Goal: Task Accomplishment & Management: Manage account settings

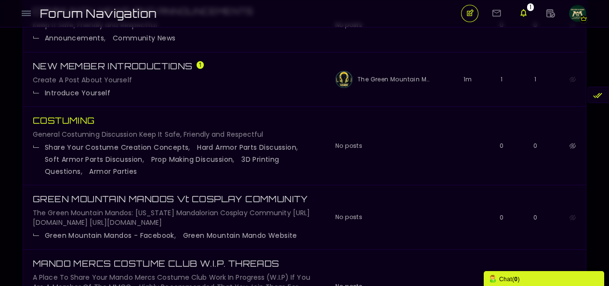
scroll to position [145, 0]
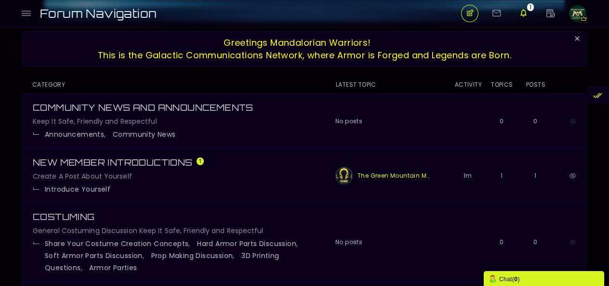
click at [387, 174] on link "The Green Mountain Mando - Vt" at bounding box center [394, 175] width 72 height 17
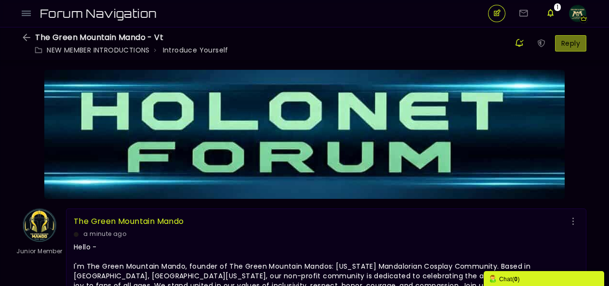
click at [579, 11] on img "button" at bounding box center [577, 13] width 17 height 17
click at [34, 225] on img at bounding box center [40, 226] width 34 height 34
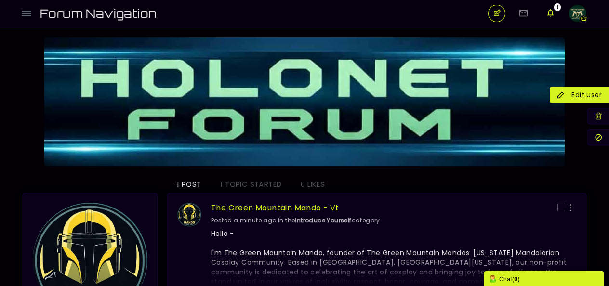
click at [600, 95] on icon at bounding box center [580, 95] width 44 height 10
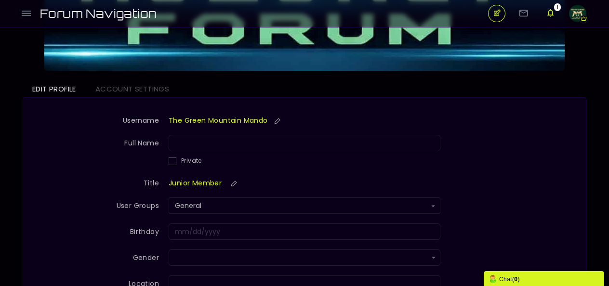
scroll to position [145, 0]
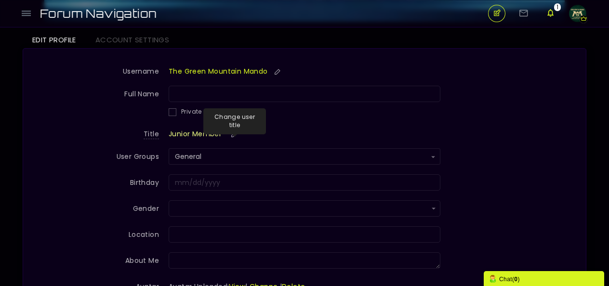
click at [233, 132] on small at bounding box center [234, 135] width 15 height 8
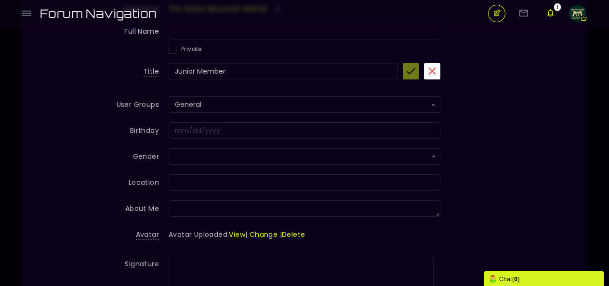
scroll to position [241, 0]
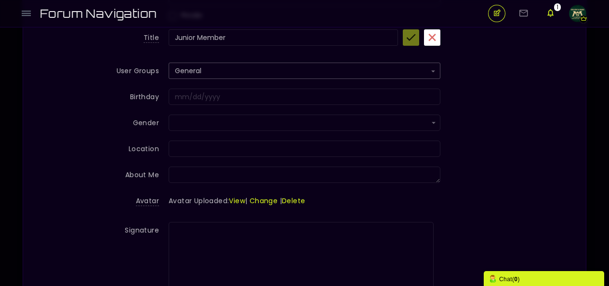
click at [436, 69] on button "General" at bounding box center [305, 71] width 272 height 16
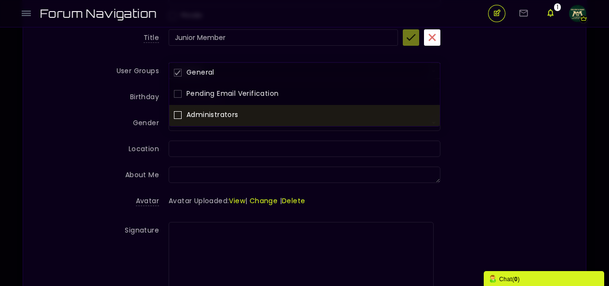
click at [180, 113] on span at bounding box center [178, 115] width 8 height 8
click at [177, 112] on input "checkbox" at bounding box center [177, 112] width 0 height 0
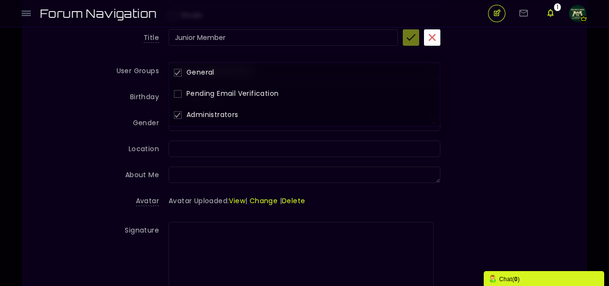
click at [108, 96] on label "Birthday" at bounding box center [101, 95] width 136 height 13
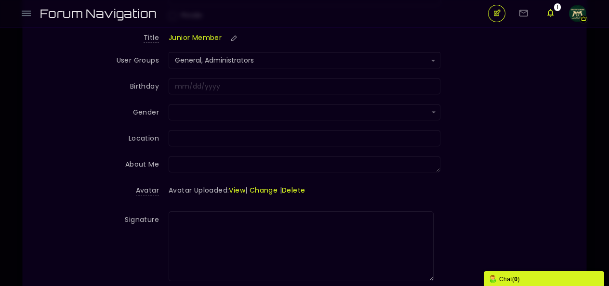
scroll to position [230, 0]
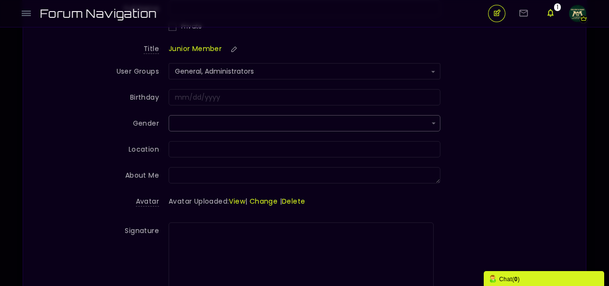
click at [436, 121] on input "text" at bounding box center [305, 123] width 272 height 16
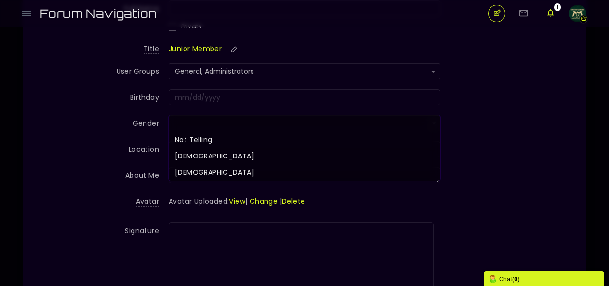
click at [189, 152] on li "Male" at bounding box center [305, 156] width 272 height 16
type input "Male"
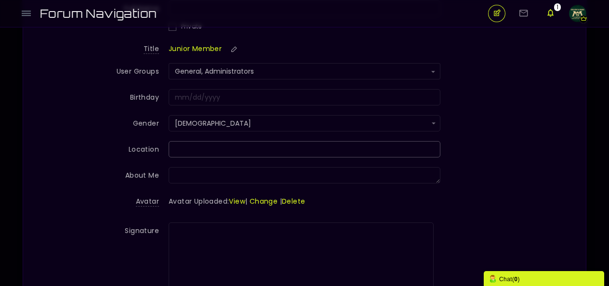
click at [422, 146] on input "Gender" at bounding box center [305, 149] width 272 height 16
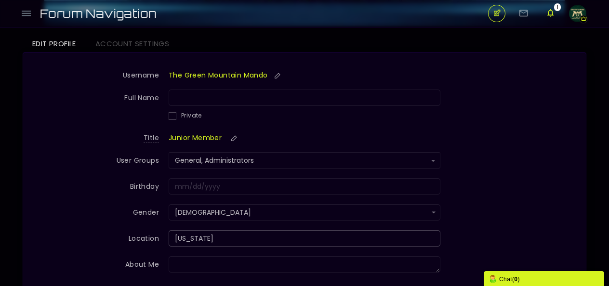
scroll to position [132, 0]
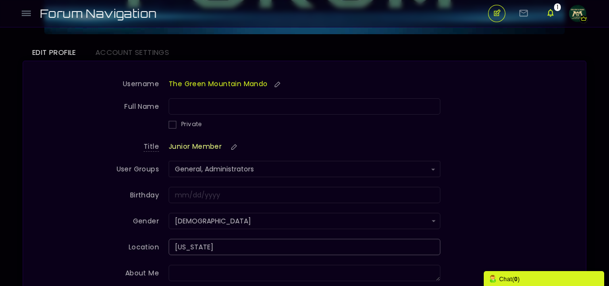
type input "Vermont"
click at [234, 145] on small at bounding box center [234, 147] width 15 height 8
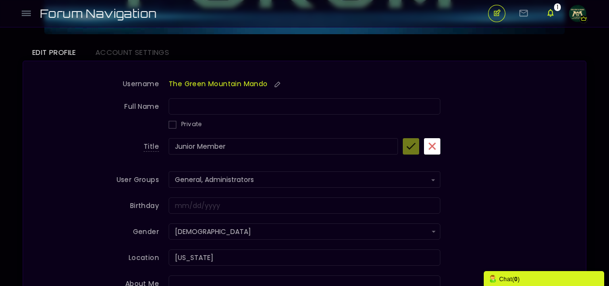
drag, startPoint x: 254, startPoint y: 145, endPoint x: 126, endPoint y: 142, distance: 128.2
click at [132, 144] on div "Title Junior Member Junior Member Junior Member" at bounding box center [305, 152] width 544 height 28
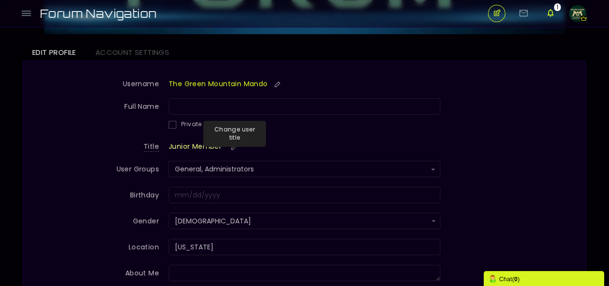
click at [233, 146] on small at bounding box center [234, 147] width 15 height 8
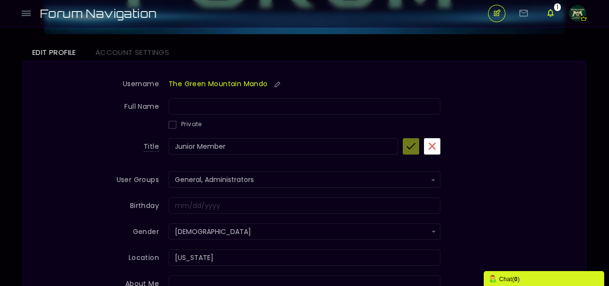
drag, startPoint x: 196, startPoint y: 146, endPoint x: 175, endPoint y: 148, distance: 20.8
click at [175, 148] on input "Junior Member" at bounding box center [283, 146] width 229 height 16
type input "Founding Member"
click at [127, 142] on label "Title" at bounding box center [101, 144] width 136 height 13
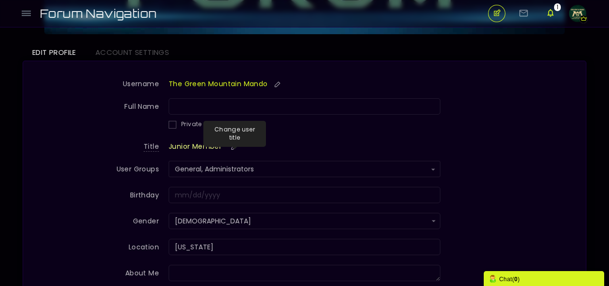
click at [237, 145] on small at bounding box center [234, 147] width 15 height 8
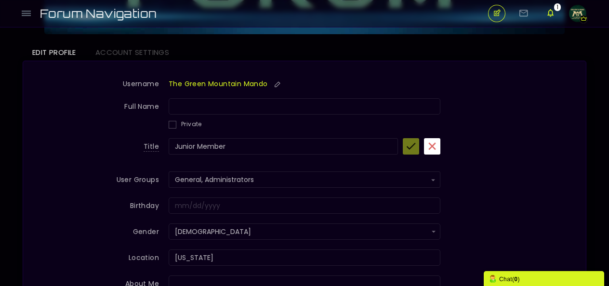
drag, startPoint x: 197, startPoint y: 146, endPoint x: 162, endPoint y: 146, distance: 34.7
click at [162, 146] on div "Title Junior Member Junior Member Junior Member" at bounding box center [305, 152] width 544 height 28
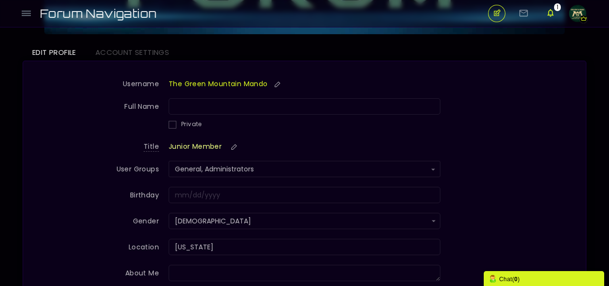
click at [234, 146] on small at bounding box center [234, 147] width 15 height 8
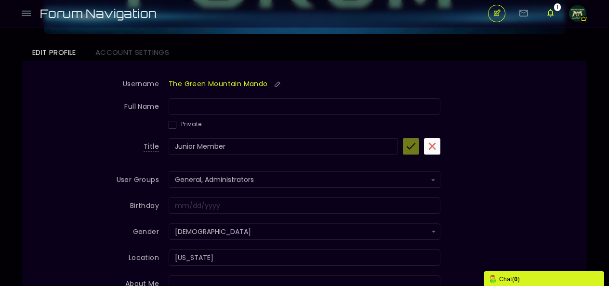
click at [436, 144] on button "button" at bounding box center [432, 146] width 16 height 16
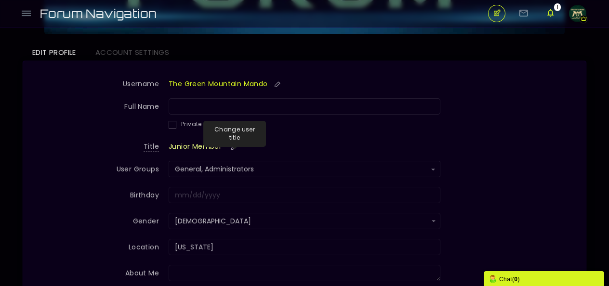
click at [232, 146] on small at bounding box center [234, 147] width 15 height 8
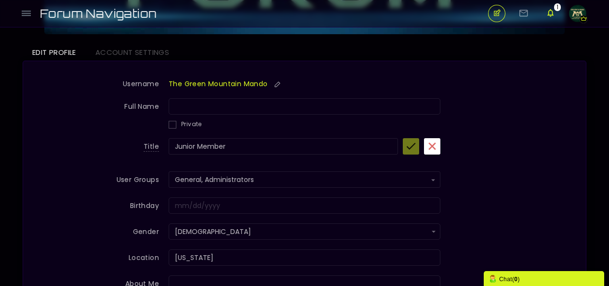
drag, startPoint x: 229, startPoint y: 146, endPoint x: 366, endPoint y: 149, distance: 136.9
click at [165, 146] on div "Title Junior Member Junior Member Junior Member" at bounding box center [305, 152] width 544 height 28
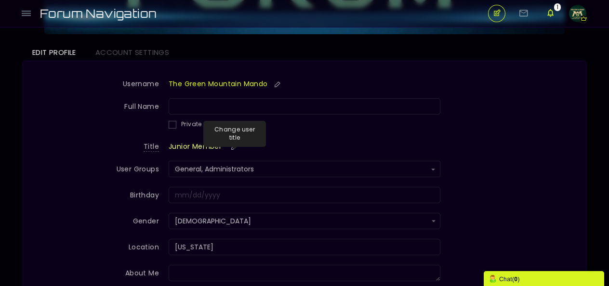
click at [227, 146] on small at bounding box center [234, 147] width 15 height 8
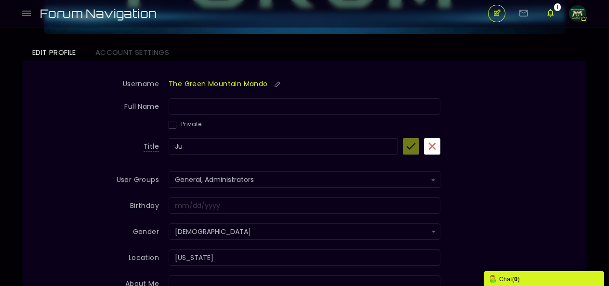
type input "J"
type input "Founding Member"
click at [413, 147] on icon "submit" at bounding box center [411, 146] width 10 height 11
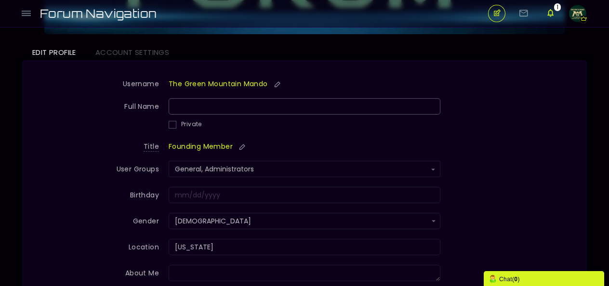
click at [241, 106] on input "Full Name" at bounding box center [305, 106] width 272 height 16
type input "Paul M Stone"
click at [174, 123] on span at bounding box center [173, 125] width 8 height 8
click at [172, 126] on input "Private" at bounding box center [172, 126] width 0 height 0
click at [95, 135] on form "Username The Green Mountain Mando Full Name Paul M Stone Private Title Founding…" at bounding box center [305, 236] width 544 height 330
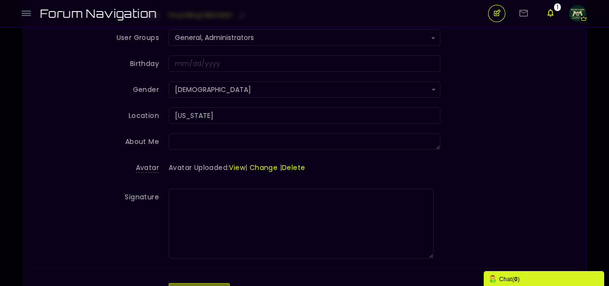
scroll to position [277, 0]
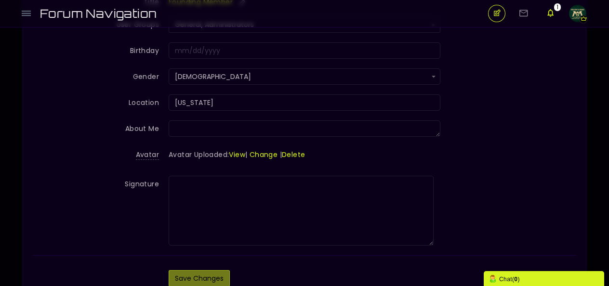
drag, startPoint x: 202, startPoint y: 277, endPoint x: 298, endPoint y: 267, distance: 96.0
click at [203, 277] on button "Save Changes" at bounding box center [199, 278] width 61 height 16
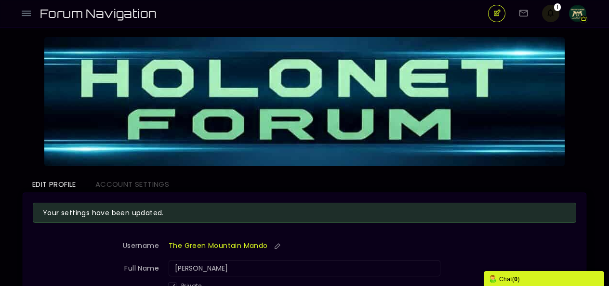
click at [554, 10] on sup "1" at bounding box center [556, 7] width 9 height 8
click at [553, 10] on sup "1" at bounding box center [556, 7] width 9 height 8
click at [558, 6] on span "1" at bounding box center [557, 7] width 7 height 8
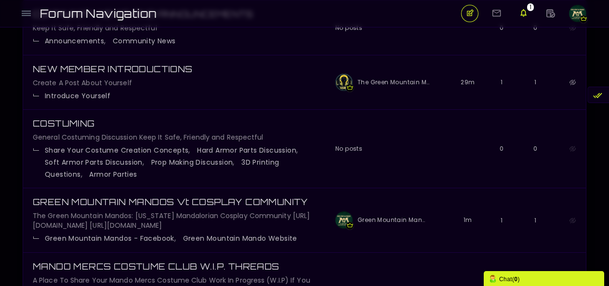
scroll to position [241, 0]
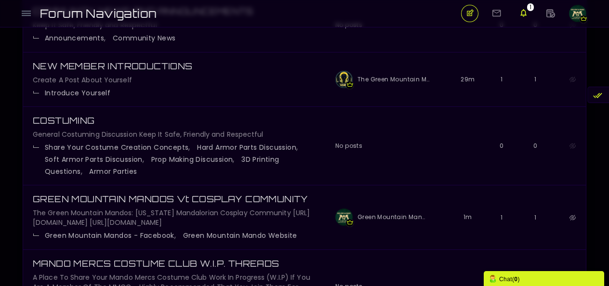
click at [346, 219] on img at bounding box center [343, 217] width 17 height 17
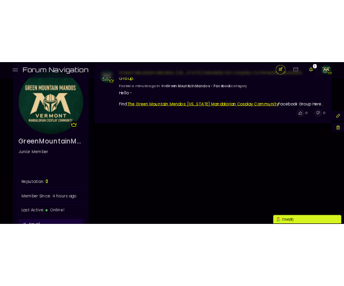
scroll to position [143, 0]
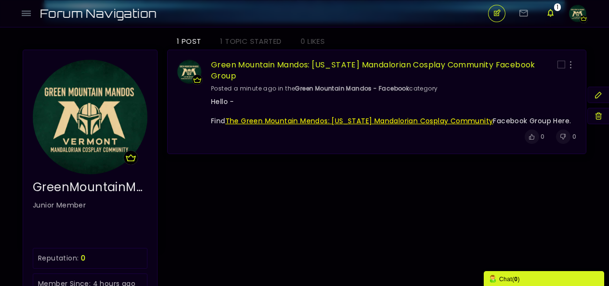
click at [579, 14] on img "button" at bounding box center [577, 13] width 17 height 17
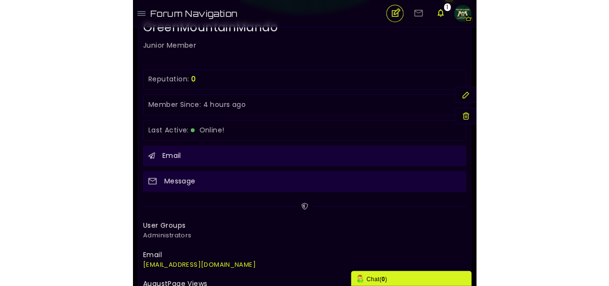
scroll to position [448, 0]
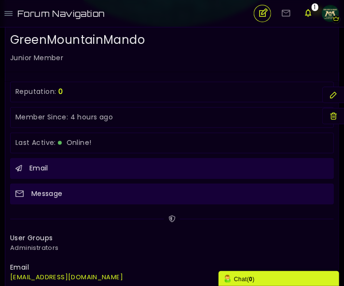
click at [49, 58] on span "Junior Member" at bounding box center [171, 58] width 323 height 10
click at [54, 57] on span "Junior Member" at bounding box center [171, 58] width 323 height 10
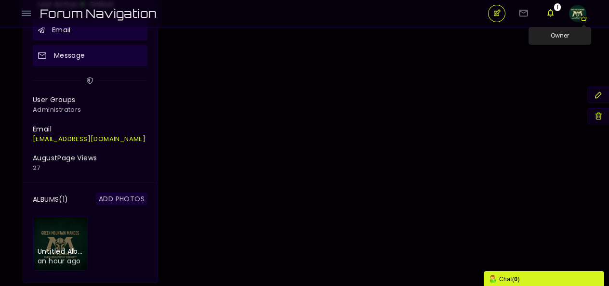
click at [585, 18] on icon "button" at bounding box center [584, 19] width 8 height 8
click at [578, 12] on img "button" at bounding box center [577, 13] width 17 height 17
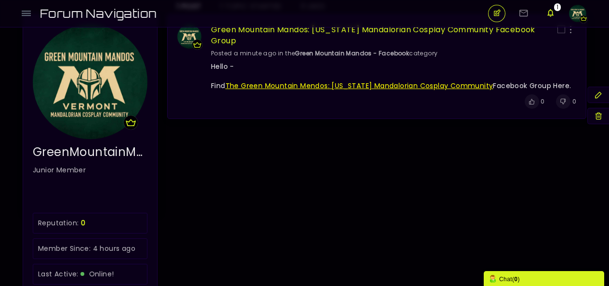
scroll to position [193, 0]
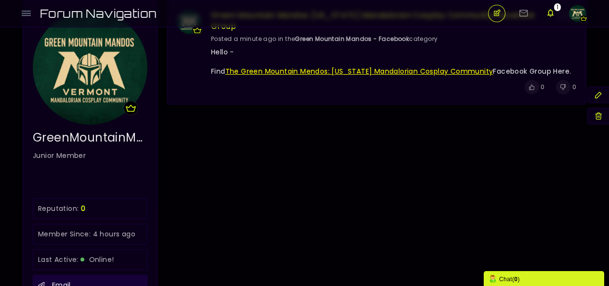
click at [64, 156] on span "Junior Member" at bounding box center [90, 156] width 115 height 10
click at [89, 138] on span "GreenMountainMando" at bounding box center [90, 138] width 115 height 16
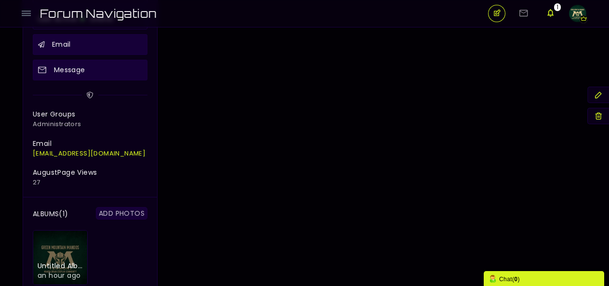
scroll to position [481, 0]
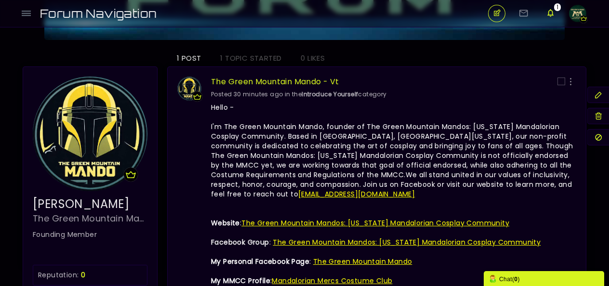
scroll to position [193, 0]
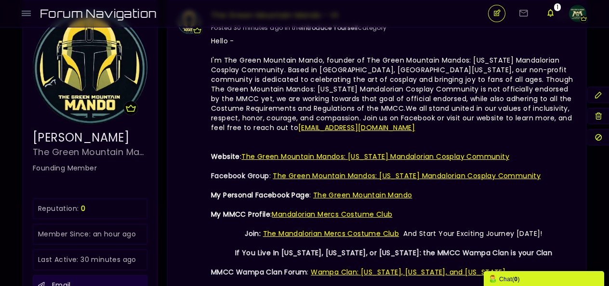
click at [77, 165] on span "Founding Member" at bounding box center [90, 168] width 115 height 10
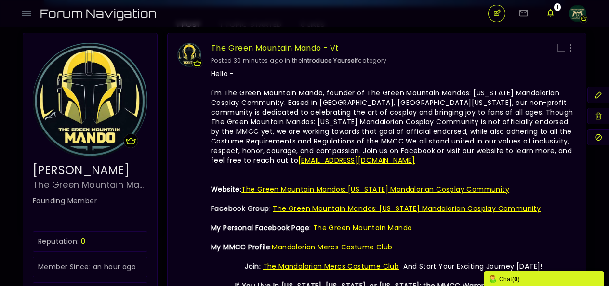
scroll to position [175, 0]
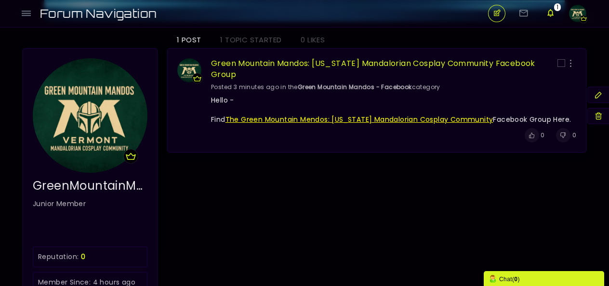
scroll to position [193, 0]
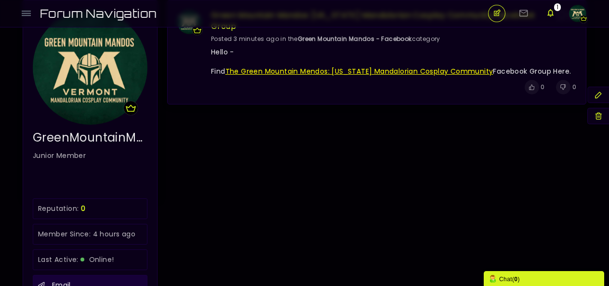
click at [72, 158] on span "Junior Member" at bounding box center [90, 156] width 115 height 10
drag, startPoint x: 80, startPoint y: 154, endPoint x: 63, endPoint y: 135, distance: 25.9
drag, startPoint x: 63, startPoint y: 135, endPoint x: 37, endPoint y: 169, distance: 42.6
click at [37, 170] on ul "GreenMountainMando Junior Member Online! Email Message" at bounding box center [90, 164] width 115 height 69
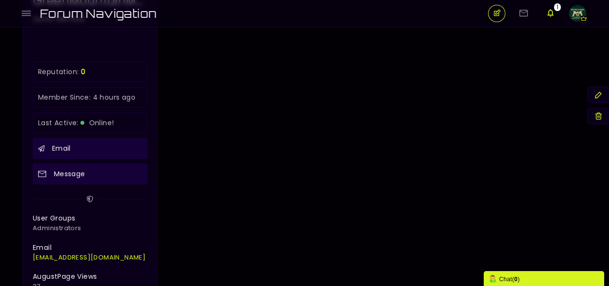
scroll to position [386, 0]
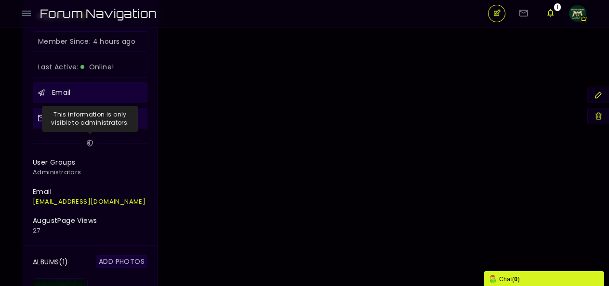
click at [89, 141] on icon at bounding box center [90, 143] width 6 height 7
drag, startPoint x: 88, startPoint y: 141, endPoint x: 68, endPoint y: 146, distance: 19.9
click at [68, 145] on span "This information is only visible to administrators." at bounding box center [90, 143] width 115 height 10
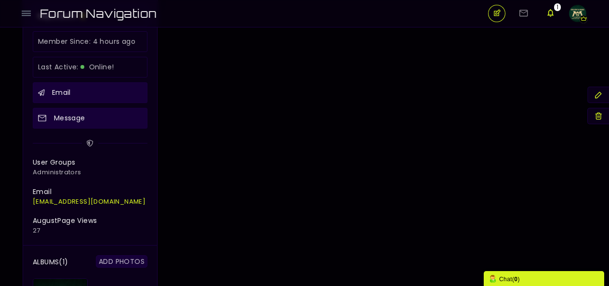
click at [65, 160] on span "User Groups" at bounding box center [90, 163] width 115 height 10
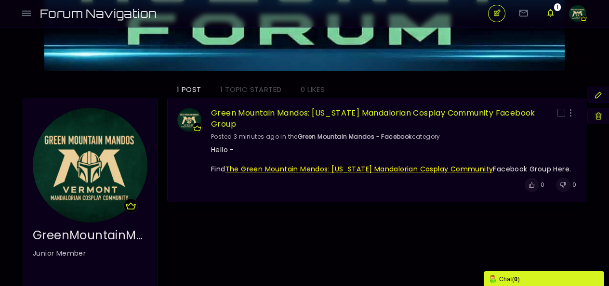
scroll to position [0, 0]
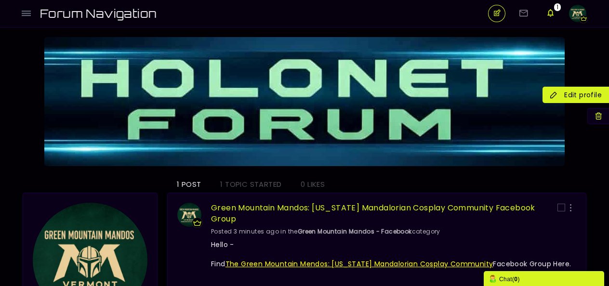
click at [599, 95] on icon at bounding box center [576, 95] width 52 height 10
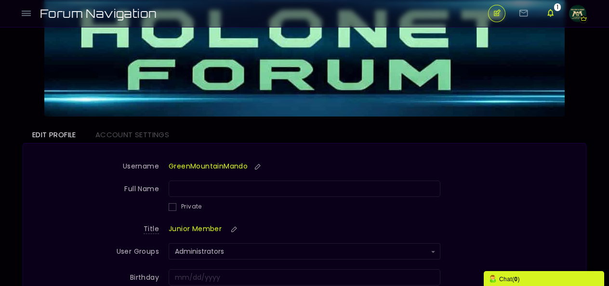
scroll to position [96, 0]
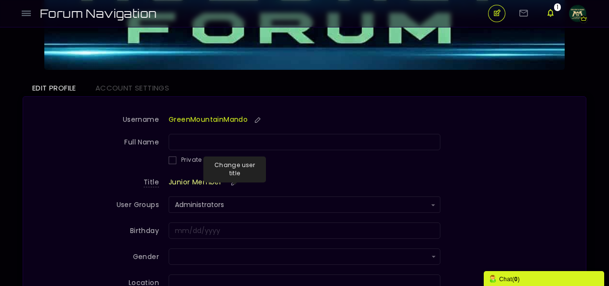
click at [238, 180] on small at bounding box center [234, 183] width 15 height 8
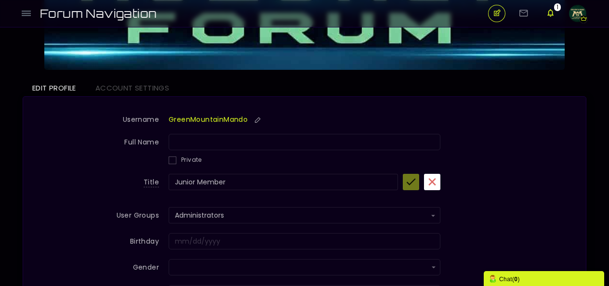
drag, startPoint x: 195, startPoint y: 182, endPoint x: 167, endPoint y: 181, distance: 28.0
click at [167, 181] on div "Title Junior Member Junior Member Junior Member" at bounding box center [305, 188] width 544 height 28
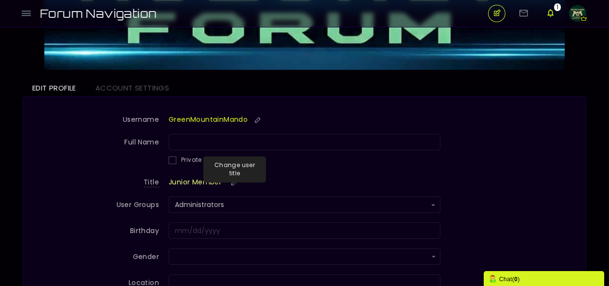
click at [235, 179] on small at bounding box center [234, 183] width 15 height 8
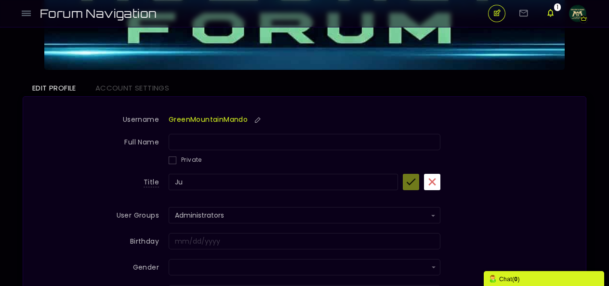
type input "J"
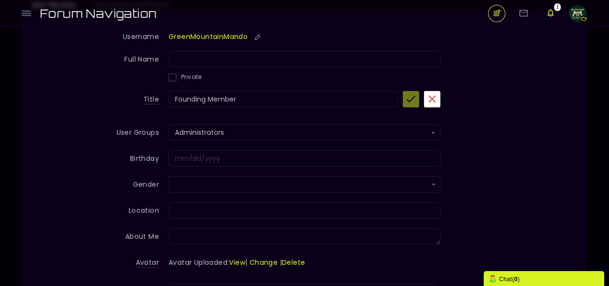
scroll to position [193, 0]
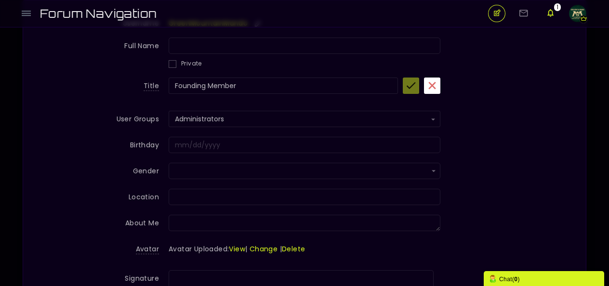
type input "Founding Member"
click at [239, 167] on input "text" at bounding box center [305, 171] width 272 height 16
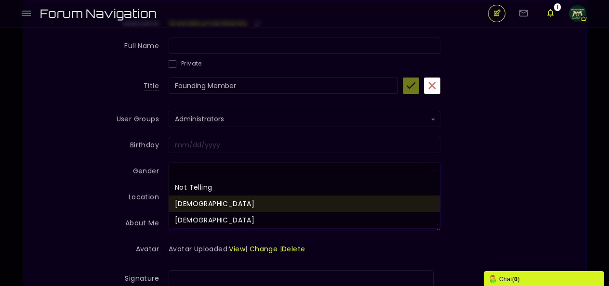
click at [186, 202] on li "[DEMOGRAPHIC_DATA]" at bounding box center [305, 204] width 272 height 16
type input "[DEMOGRAPHIC_DATA]"
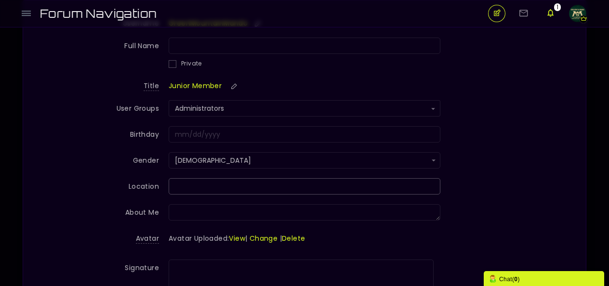
click at [196, 189] on input "Gender" at bounding box center [305, 186] width 272 height 16
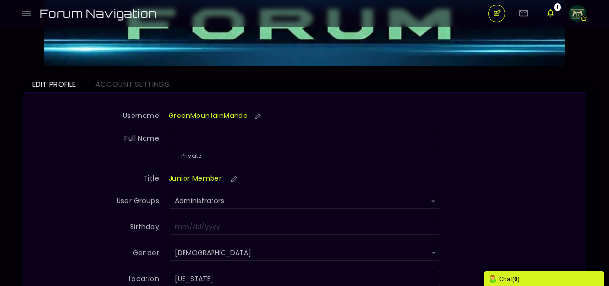
scroll to position [96, 0]
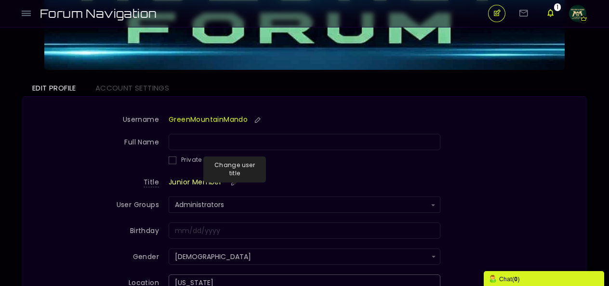
type input "[US_STATE]"
click at [228, 180] on small at bounding box center [234, 183] width 15 height 8
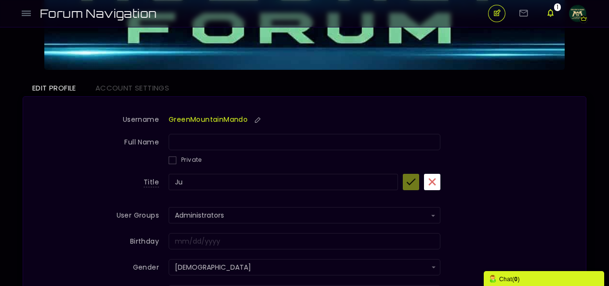
type input "J"
type input "Founding Member"
click at [411, 177] on icon "submit" at bounding box center [411, 181] width 10 height 11
